Goal: Transaction & Acquisition: Purchase product/service

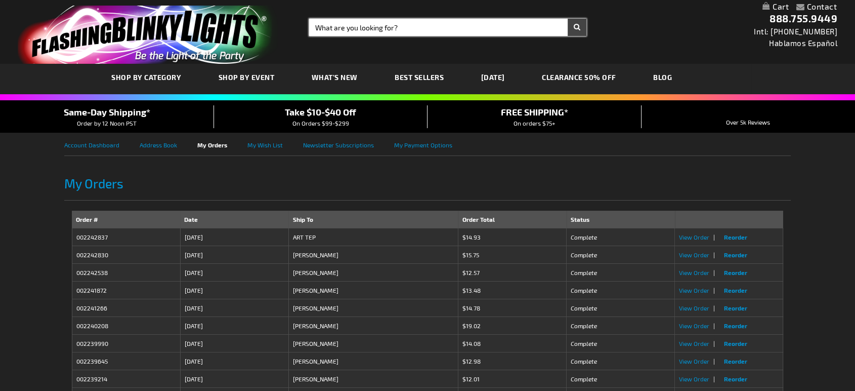
click at [424, 29] on input "Search" at bounding box center [447, 27] width 277 height 17
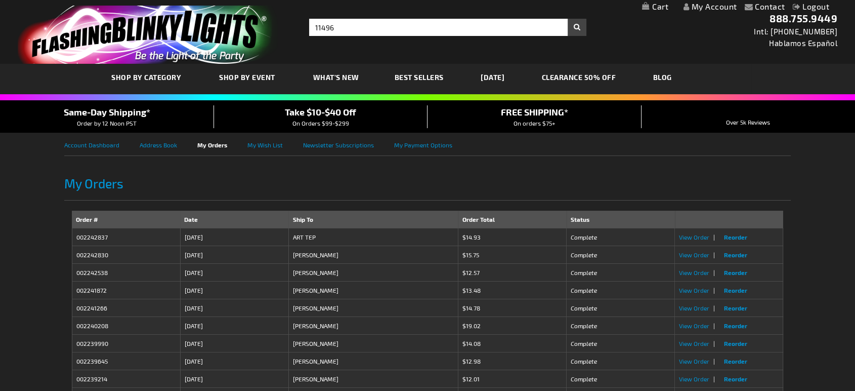
type input "11496"
click at [574, 33] on button "Search" at bounding box center [577, 27] width 19 height 17
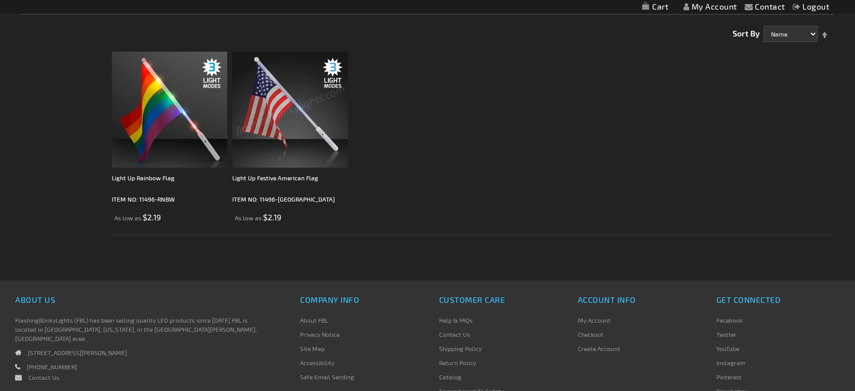
click at [331, 87] on img at bounding box center [290, 110] width 116 height 116
click at [283, 116] on img at bounding box center [290, 110] width 116 height 116
click at [332, 137] on img at bounding box center [290, 110] width 116 height 116
click at [332, 137] on body "The store will not work correctly when cookies are disabled. Contact Compare Pr…" at bounding box center [427, 178] width 855 height 694
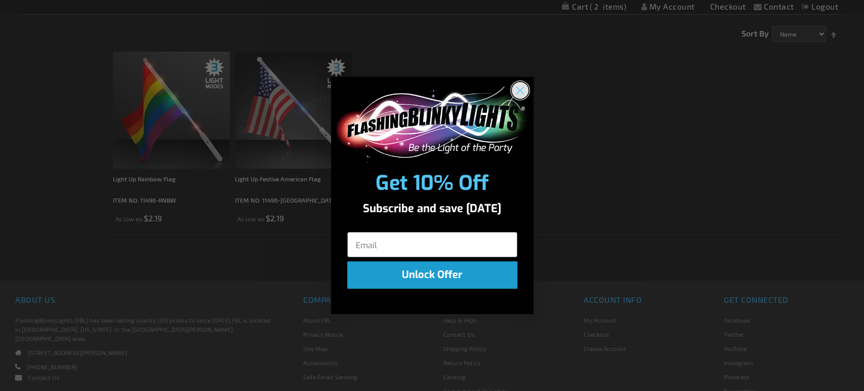
drag, startPoint x: 519, startPoint y: 95, endPoint x: 514, endPoint y: 91, distance: 6.1
click at [520, 96] on circle "Close dialog" at bounding box center [519, 89] width 17 height 17
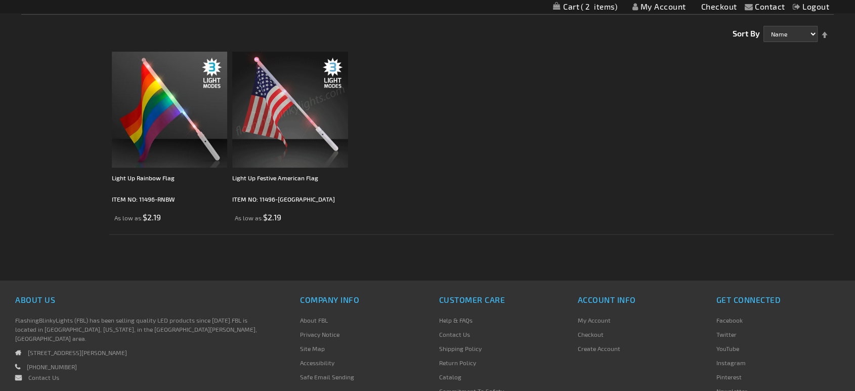
click at [299, 130] on img at bounding box center [290, 110] width 116 height 116
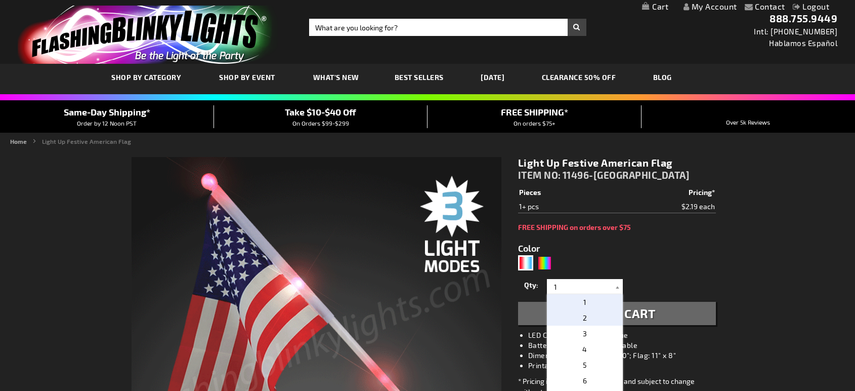
click at [575, 318] on p "2" at bounding box center [585, 318] width 76 height 16
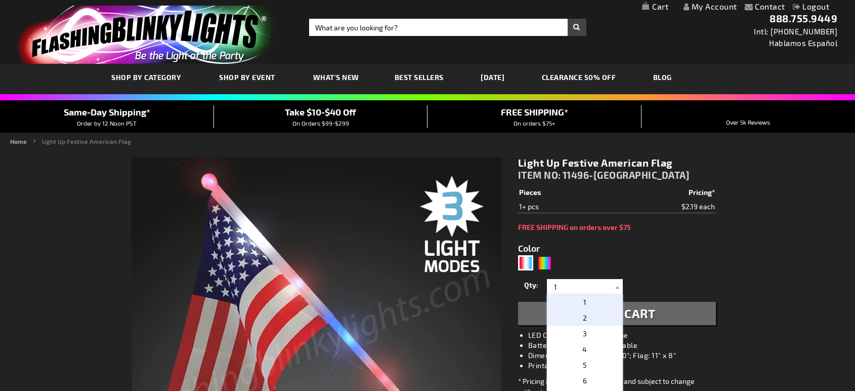
type input "2"
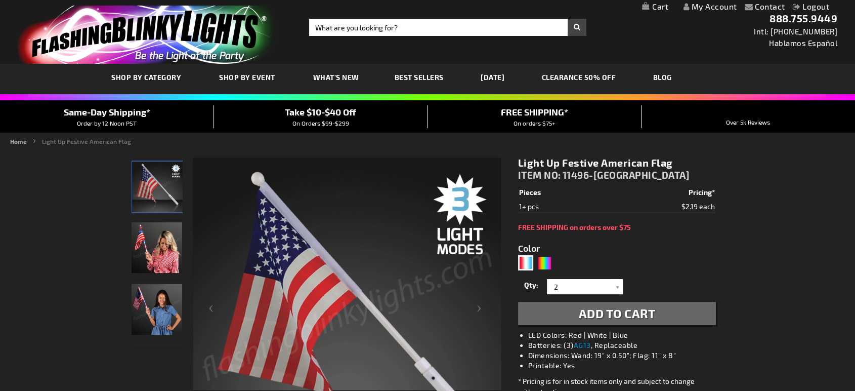
click at [616, 310] on span "Add to Cart" at bounding box center [617, 313] width 77 height 15
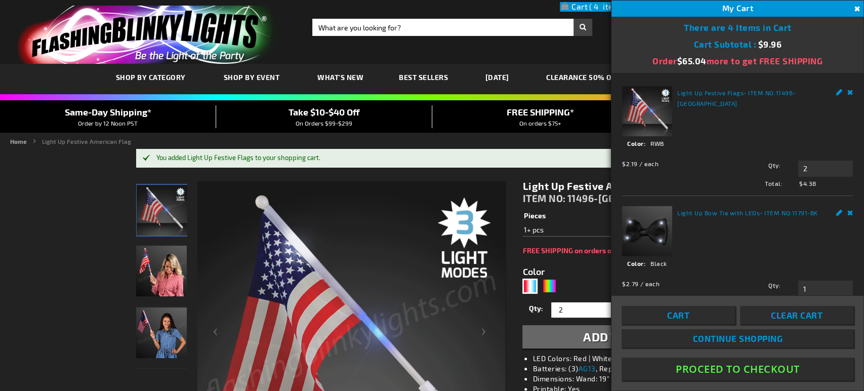
click at [847, 209] on link "Remove" at bounding box center [850, 211] width 6 height 11
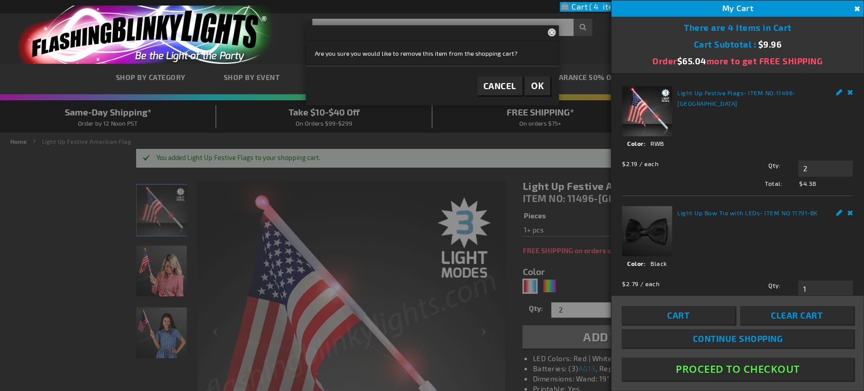
click at [548, 87] on button "OK" at bounding box center [537, 85] width 25 height 19
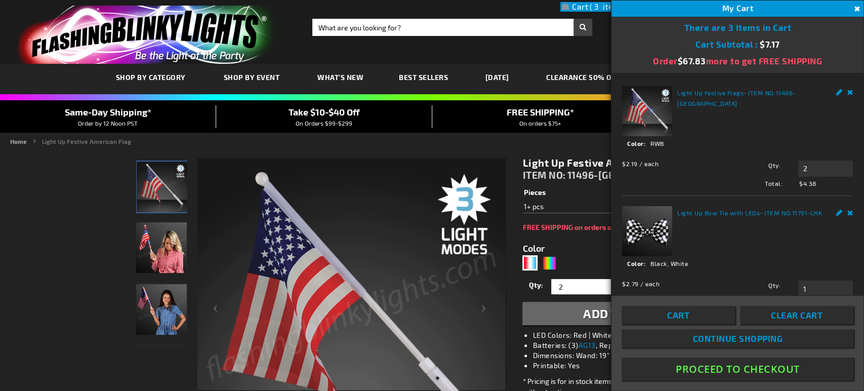
click at [847, 92] on link "Remove" at bounding box center [850, 91] width 6 height 11
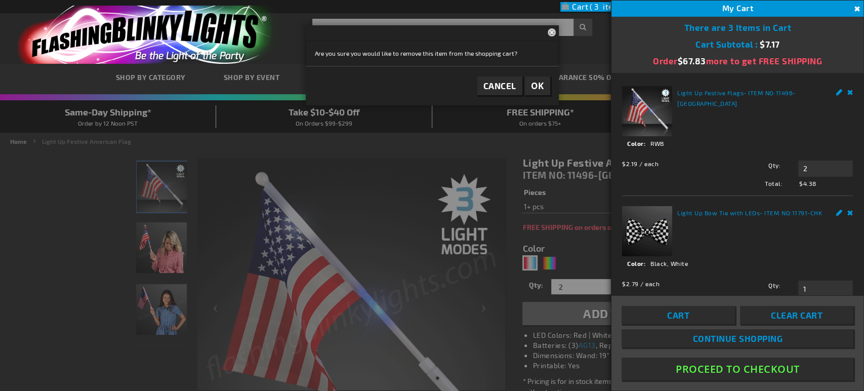
click at [547, 90] on button "OK" at bounding box center [537, 85] width 25 height 19
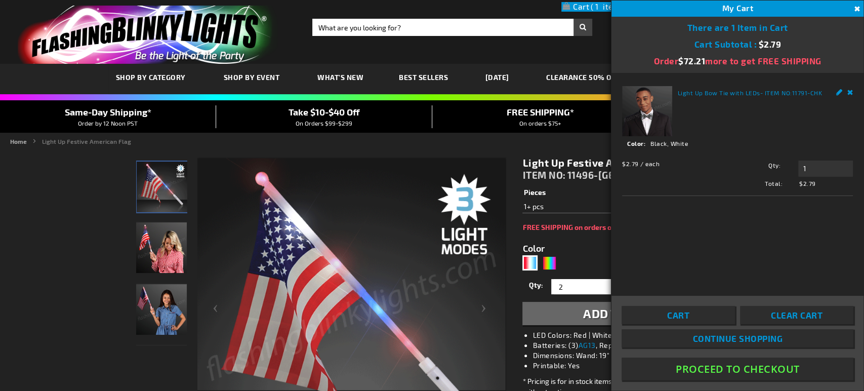
click at [850, 93] on link "Remove" at bounding box center [850, 91] width 6 height 11
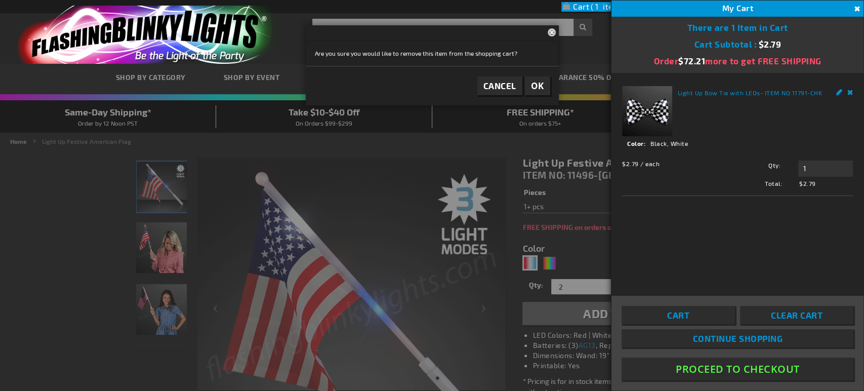
click at [540, 90] on span "OK" at bounding box center [537, 86] width 13 height 12
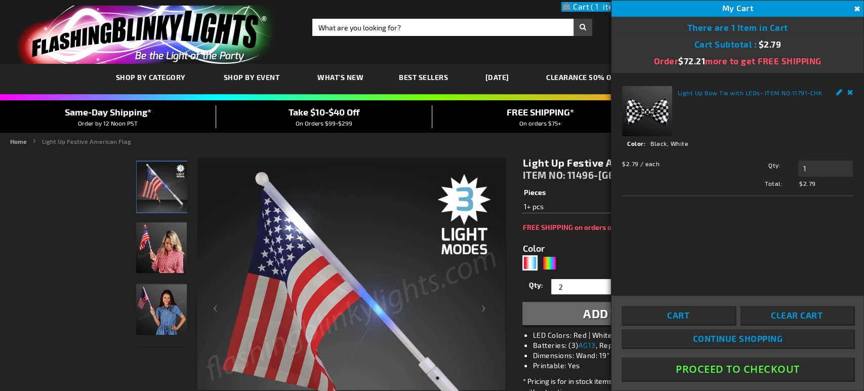
click at [798, 312] on span "Clear Cart" at bounding box center [797, 315] width 52 height 10
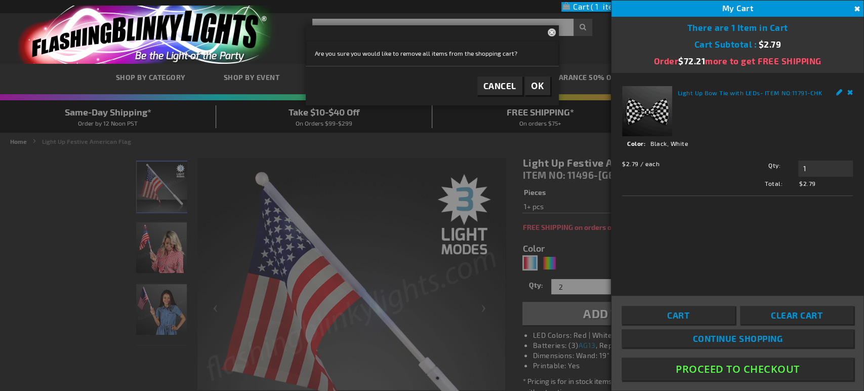
click at [533, 90] on span "OK" at bounding box center [537, 86] width 13 height 12
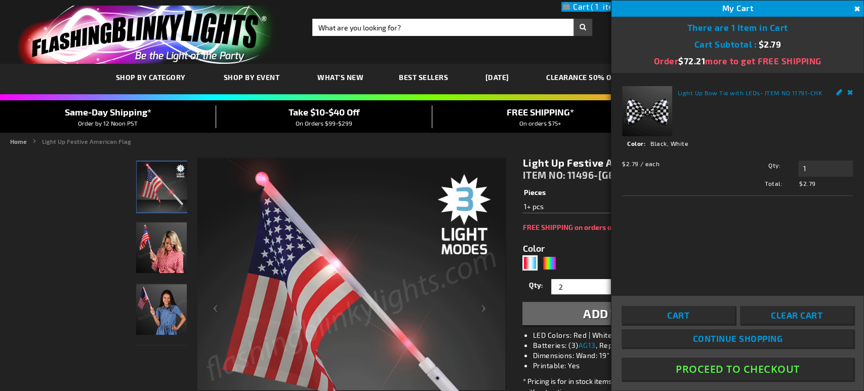
click at [791, 309] on link "Clear Cart" at bounding box center [796, 315] width 113 height 18
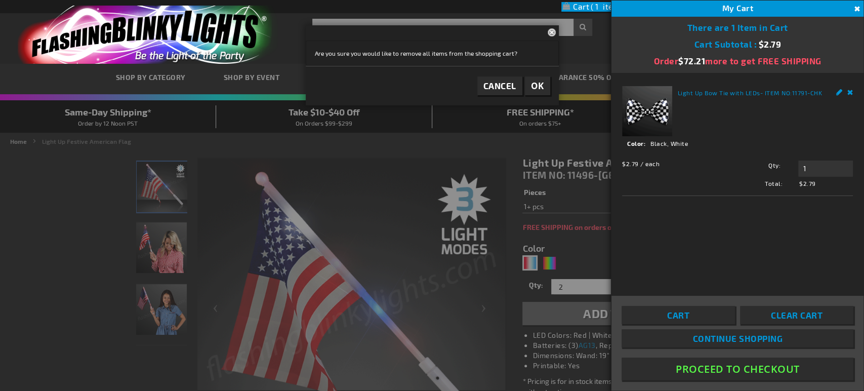
click at [534, 89] on span "OK" at bounding box center [537, 86] width 13 height 12
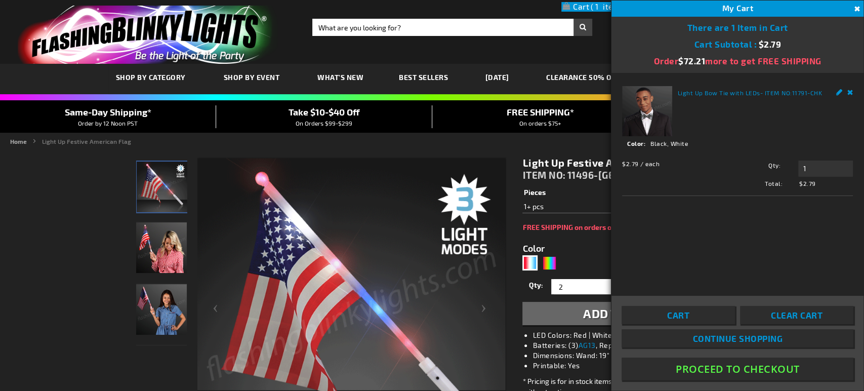
click at [589, 316] on span "Add to Cart" at bounding box center [621, 313] width 77 height 15
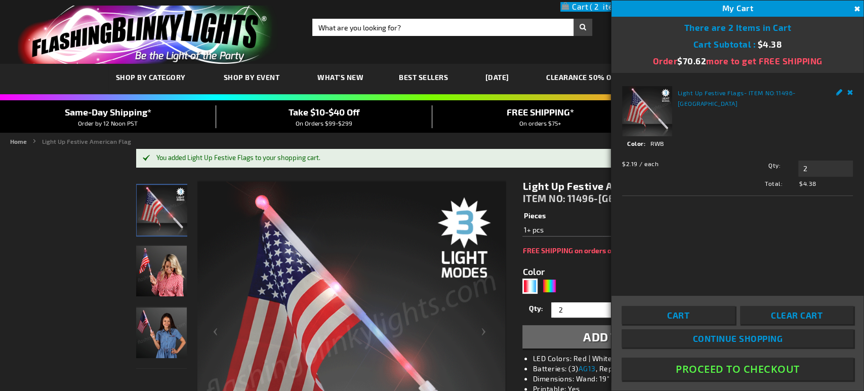
click at [761, 373] on button "Proceed To Checkout" at bounding box center [738, 368] width 232 height 23
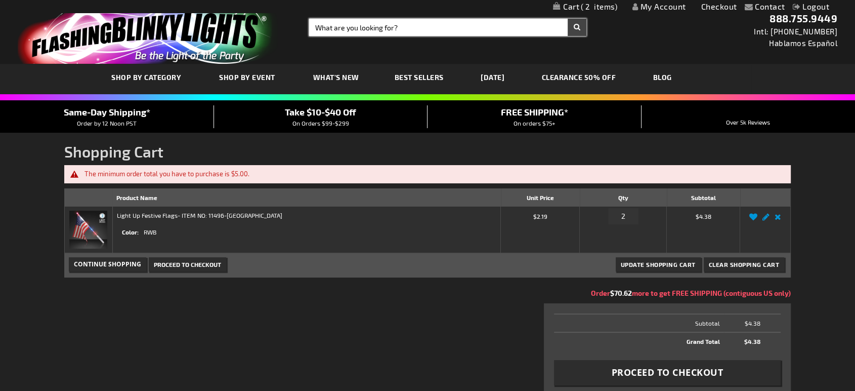
click at [377, 35] on input "Search" at bounding box center [447, 27] width 277 height 17
click at [408, 34] on input "Search" at bounding box center [447, 27] width 277 height 17
type input "LEI"
click at [568, 19] on button "Search" at bounding box center [577, 27] width 19 height 17
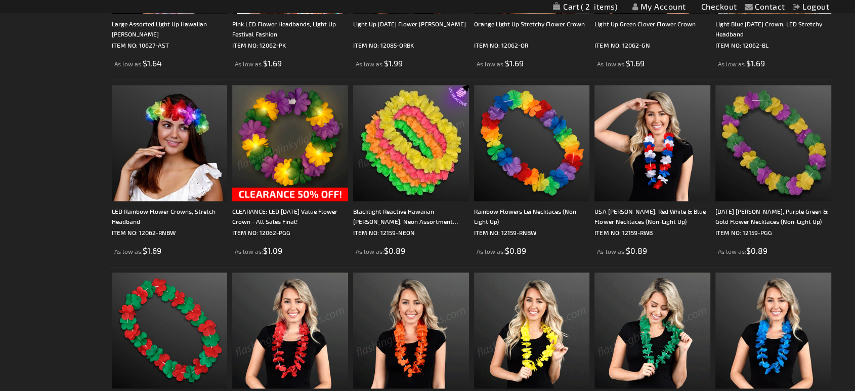
scroll to position [1126, 0]
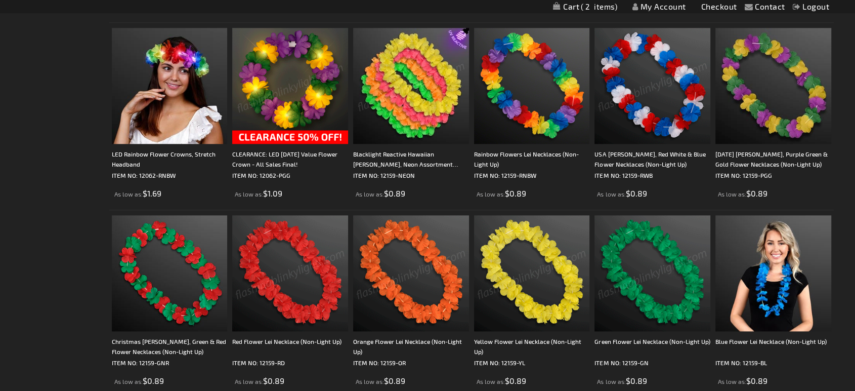
click at [630, 138] on img at bounding box center [653, 86] width 116 height 116
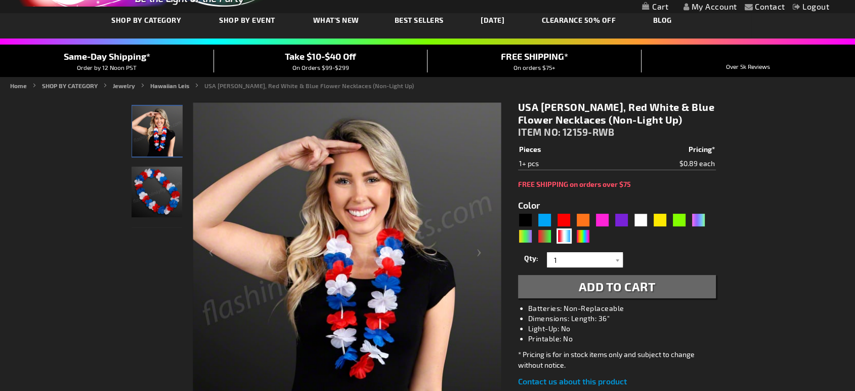
click at [599, 286] on span "Add to Cart" at bounding box center [617, 286] width 77 height 15
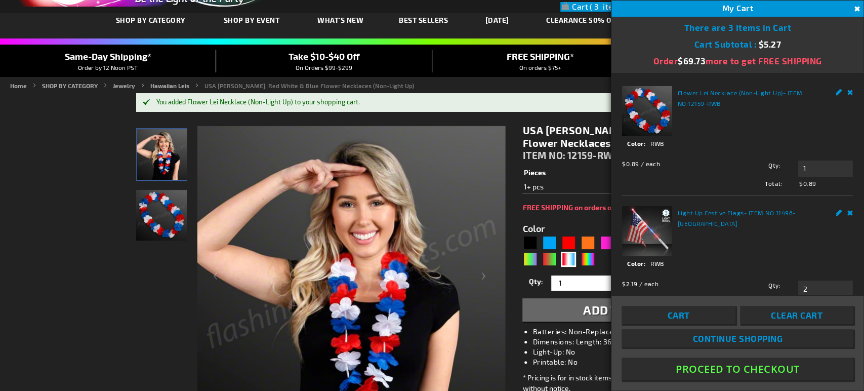
click at [761, 377] on button "Proceed To Checkout" at bounding box center [738, 368] width 232 height 23
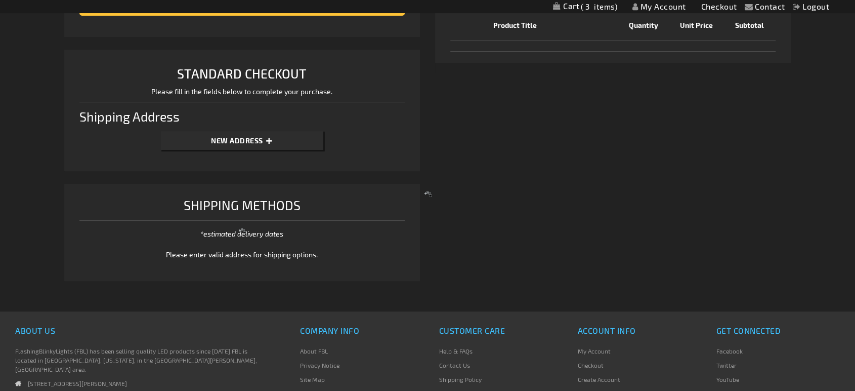
scroll to position [242, 0]
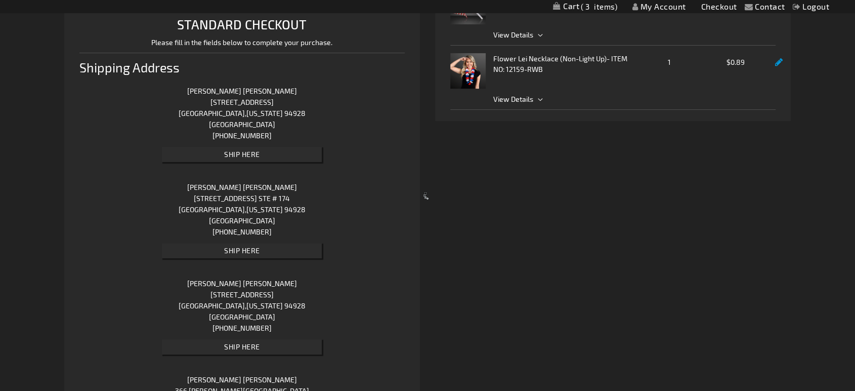
select select "US"
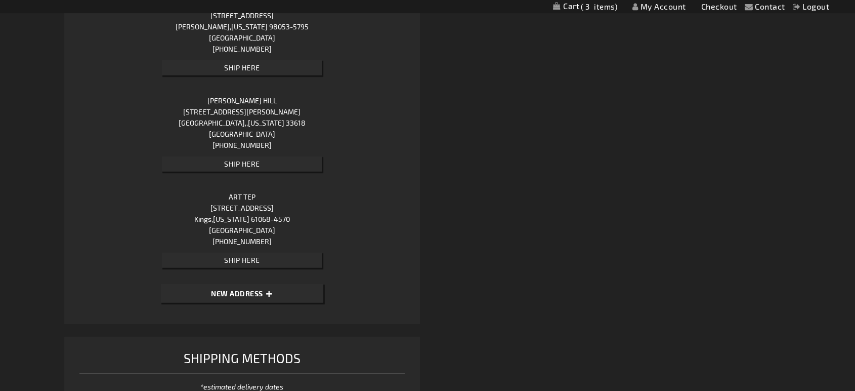
scroll to position [72051, 0]
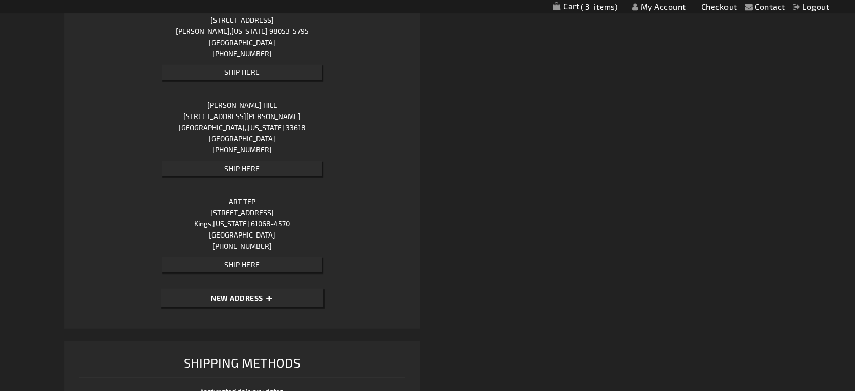
click at [288, 288] on button "New Address" at bounding box center [242, 297] width 163 height 19
select select "US"
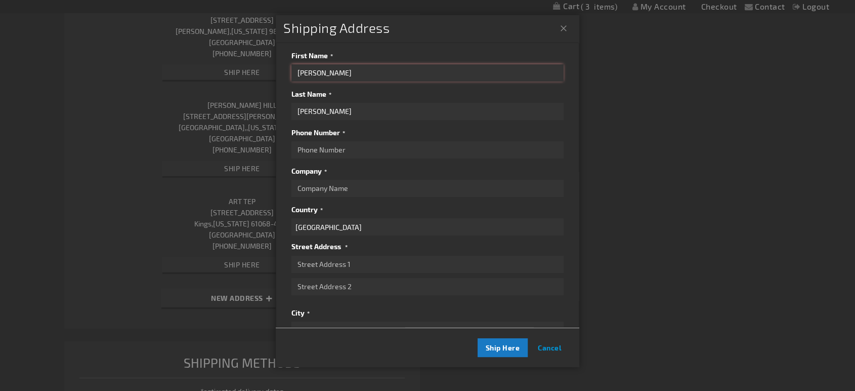
drag, startPoint x: 360, startPoint y: 79, endPoint x: 249, endPoint y: 76, distance: 111.4
paste input "[PERSON_NAME]"
drag, startPoint x: 324, startPoint y: 71, endPoint x: 388, endPoint y: 78, distance: 64.2
click at [405, 74] on input "[PERSON_NAME]" at bounding box center [428, 72] width 272 height 17
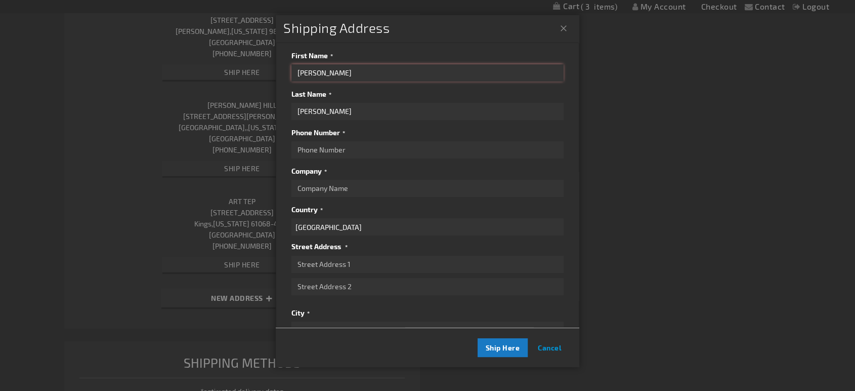
click at [350, 76] on input "[PERSON_NAME]" at bounding box center [428, 72] width 272 height 17
drag, startPoint x: 322, startPoint y: 74, endPoint x: 399, endPoint y: 78, distance: 76.5
click at [399, 78] on input "[PERSON_NAME]" at bounding box center [428, 72] width 272 height 17
type input "[PERSON_NAME]"
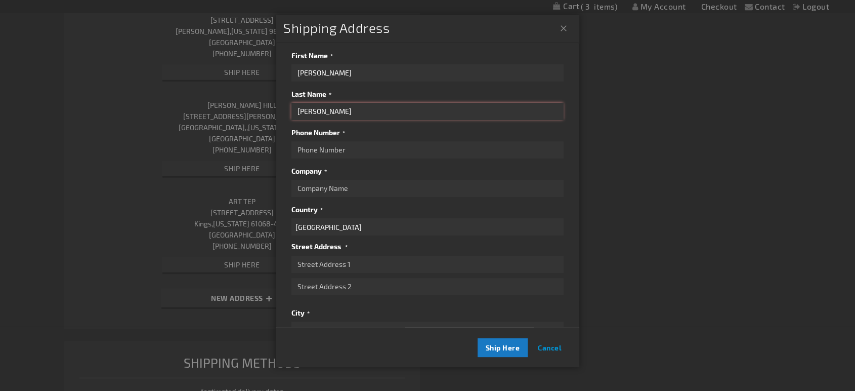
paste input "[PERSON_NAME]"
type input "[PERSON_NAME]"
click at [330, 155] on input "Phone Number" at bounding box center [428, 149] width 272 height 17
click at [347, 191] on input "Company" at bounding box center [428, 188] width 272 height 17
paste input "PO Box 127"
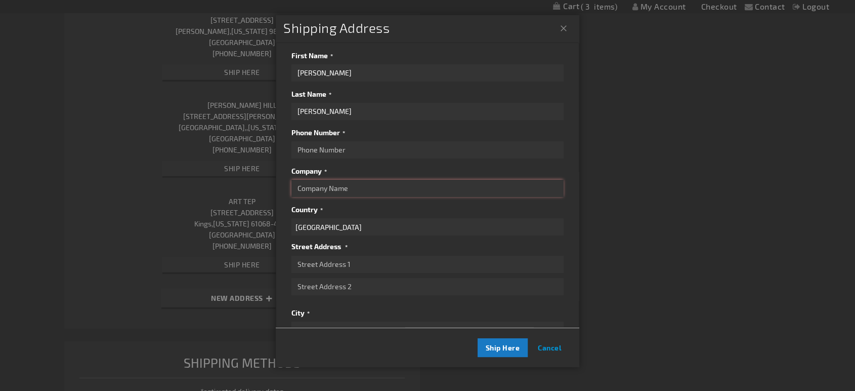
type input "PO Box 127"
drag, startPoint x: 356, startPoint y: 190, endPoint x: 224, endPoint y: 194, distance: 132.7
click at [328, 270] on input "Street Address: Line 1" at bounding box center [428, 264] width 272 height 17
paste input "PO Box 127"
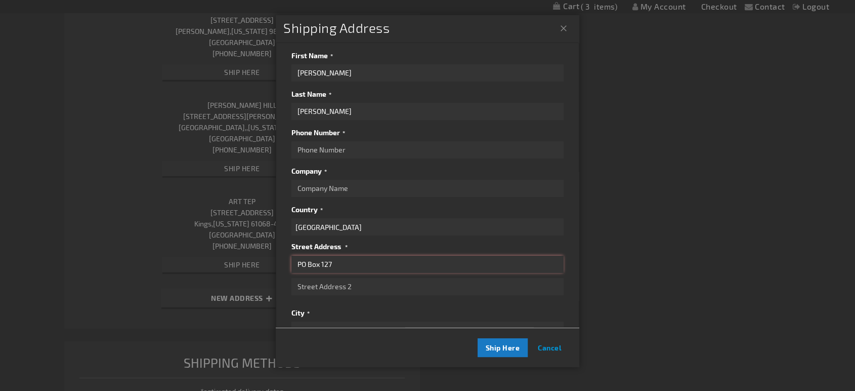
type input "PO Box 127"
click at [350, 288] on input "Street Address: Line 2" at bounding box center [428, 286] width 272 height 17
paste input "[GEOGRAPHIC_DATA][PERSON_NAME]"
type input "[GEOGRAPHIC_DATA][PERSON_NAME]"
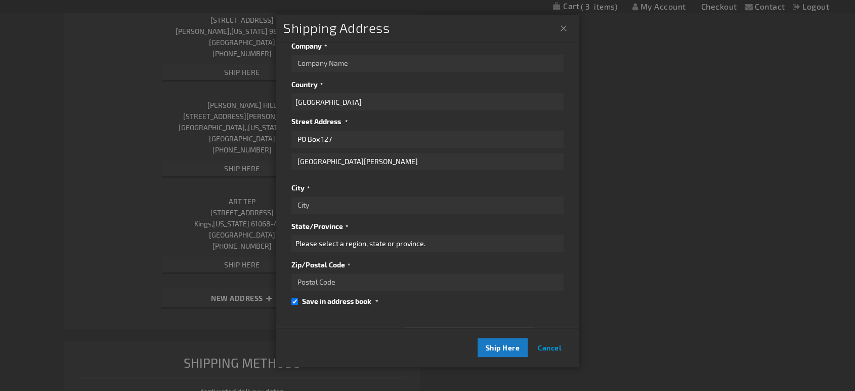
scroll to position [135, 0]
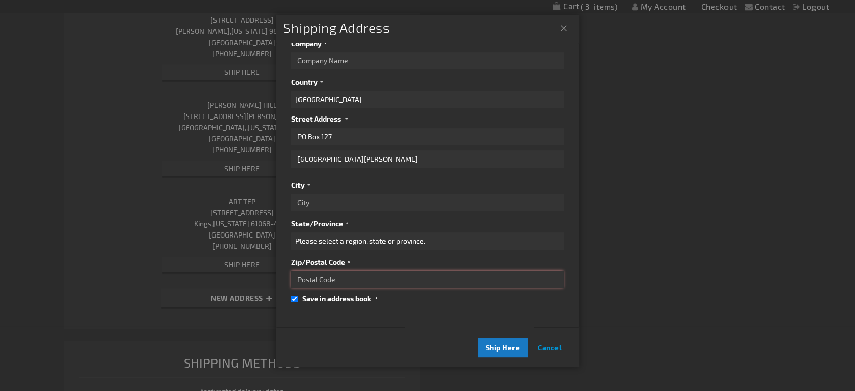
click at [391, 273] on input "Zip/Postal Code" at bounding box center [428, 279] width 272 height 17
paste input "[GEOGRAPHIC_DATA][PERSON_NAME]"
drag, startPoint x: 367, startPoint y: 274, endPoint x: 202, endPoint y: 262, distance: 166.0
paste input "951-0127"
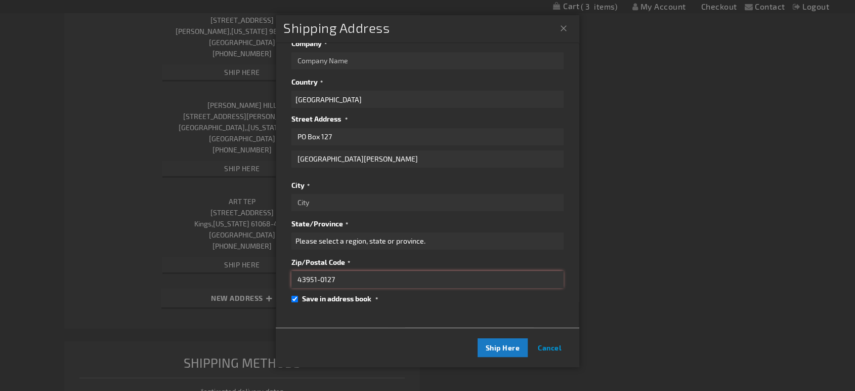
type input "43951-0127"
click at [336, 197] on input "City" at bounding box center [428, 202] width 272 height 17
paste input "[PERSON_NAME]"
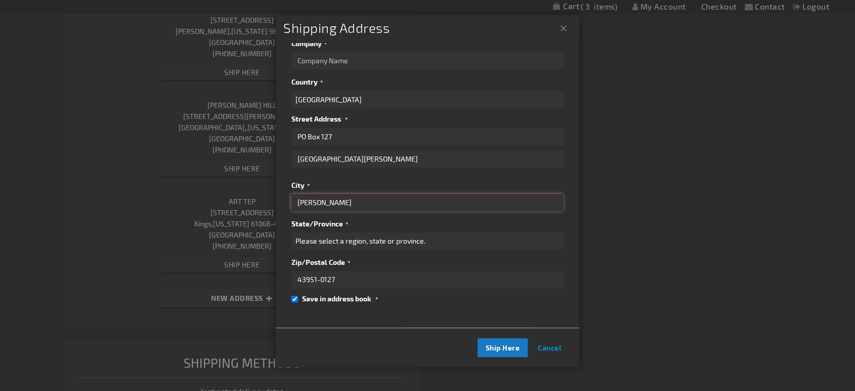
type input "[PERSON_NAME]"
click at [391, 243] on div "Street Address Street Address: Line 1 PO Box 127 Street Address: Line 2 [STREET…" at bounding box center [428, 200] width 272 height 175
click at [394, 236] on select "Please select a region, state or province. [US_STATE] [US_STATE] [US_STATE] [US…" at bounding box center [428, 240] width 272 height 17
select select "47"
click at [292, 232] on select "Please select a region, state or province. [US_STATE] [US_STATE] [US_STATE] [US…" at bounding box center [428, 240] width 272 height 17
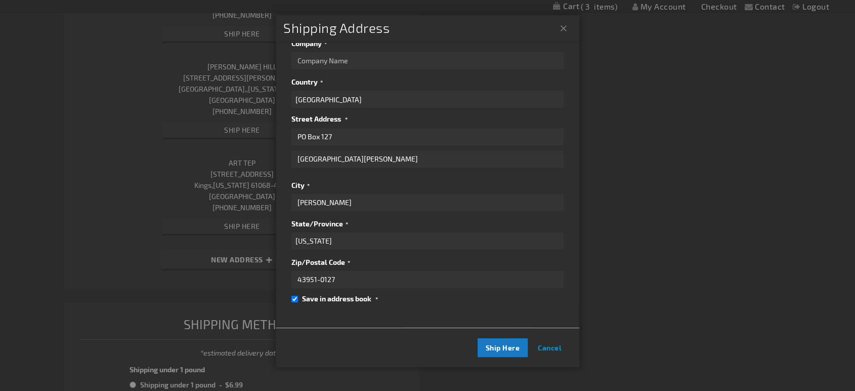
scroll to position [72108, 0]
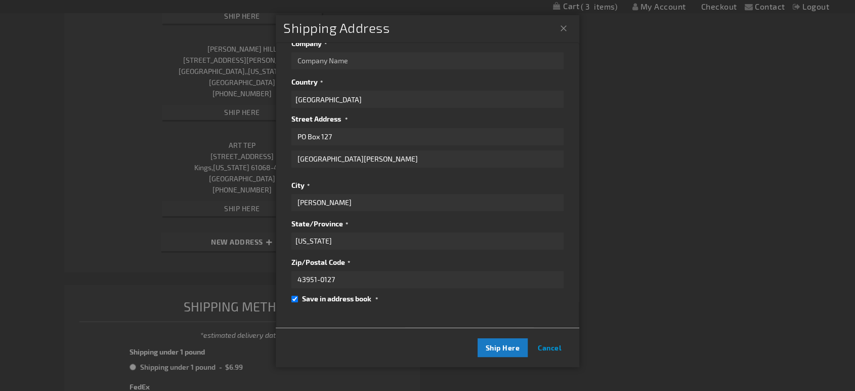
click at [434, 297] on div "First Name [PERSON_NAME] Last Name [PERSON_NAME] Phone Number Company Country […" at bounding box center [428, 117] width 272 height 393
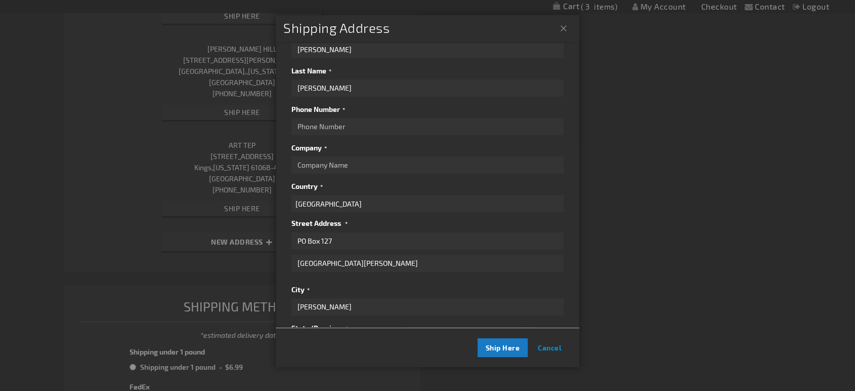
scroll to position [0, 0]
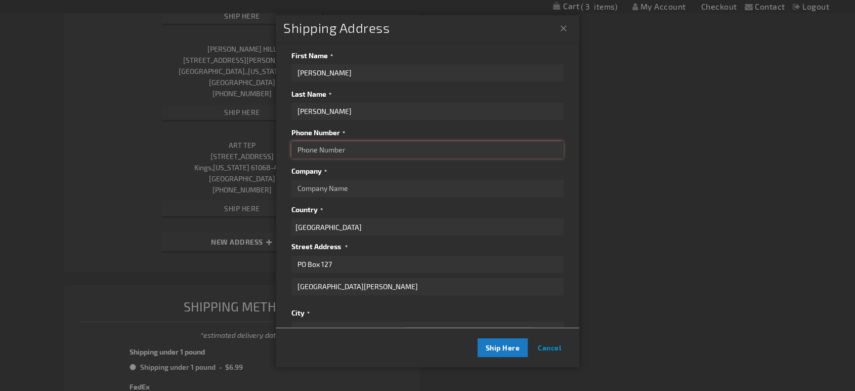
click at [373, 157] on input "Phone Number" at bounding box center [428, 149] width 272 height 17
type input "("
type input "[PHONE_NUMBER]"
click at [492, 339] on button "Ship Here" at bounding box center [503, 347] width 51 height 19
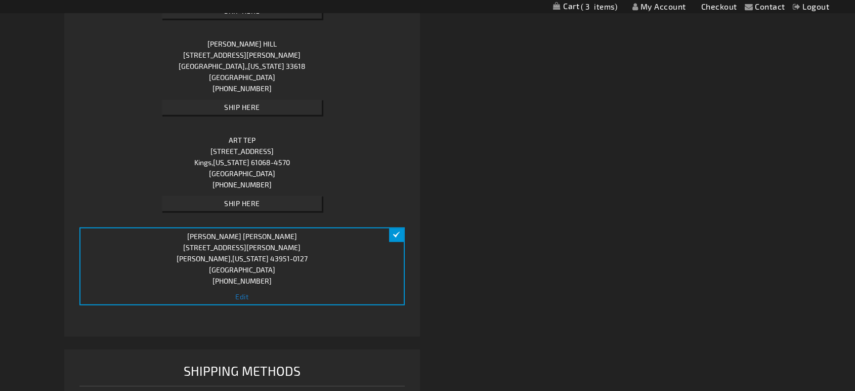
scroll to position [72412, 0]
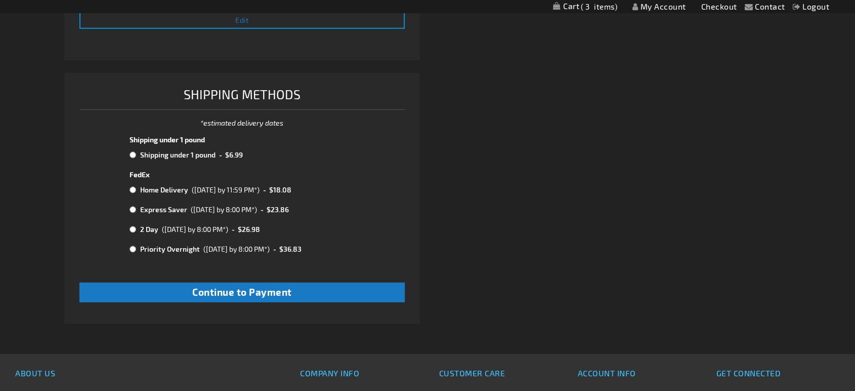
click at [129, 148] on tr "Shipping under 1 pound - $6.99" at bounding box center [242, 154] width 228 height 13
radio input "true"
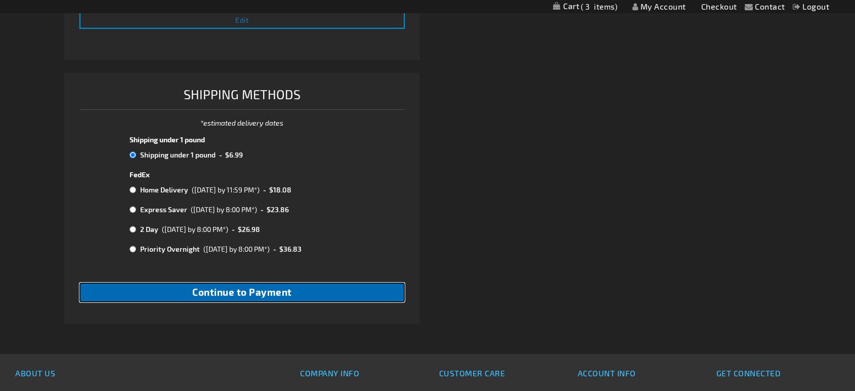
click at [241, 286] on span "Continue to Payment" at bounding box center [242, 292] width 100 height 12
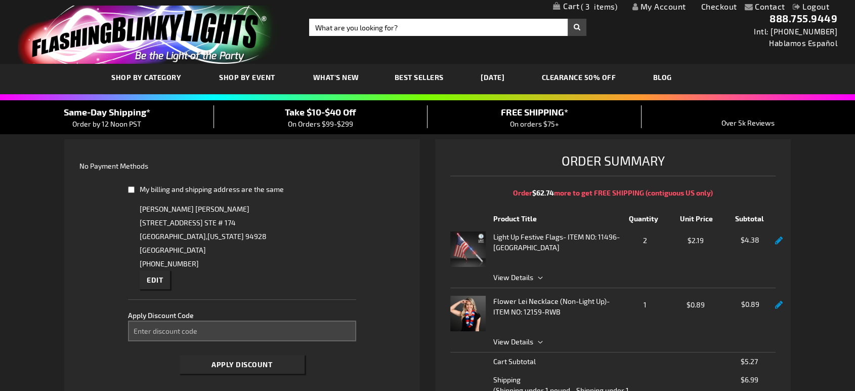
select select "92efc820c70ee5c0ae0ab8e89b6b60c87c68aa21"
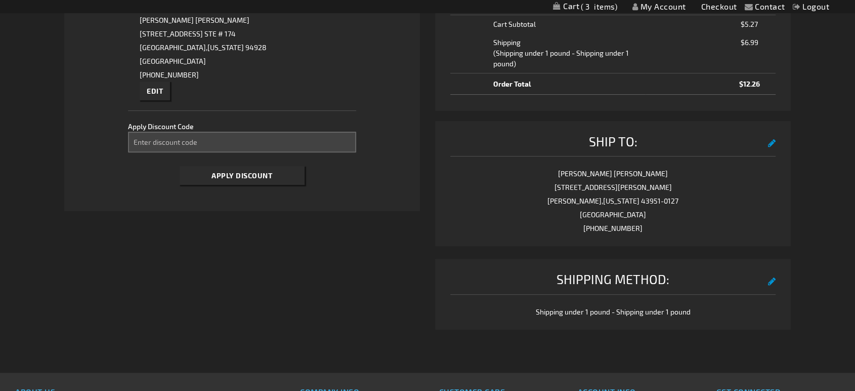
scroll to position [169, 0]
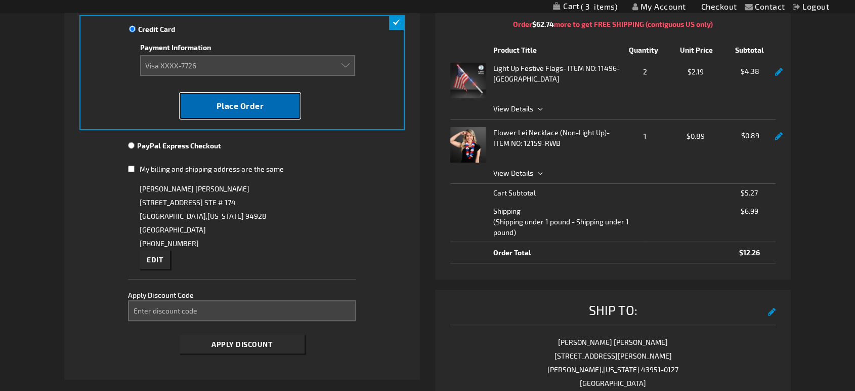
click at [257, 106] on span "Place Order" at bounding box center [241, 106] width 48 height 10
